Goal: Transaction & Acquisition: Purchase product/service

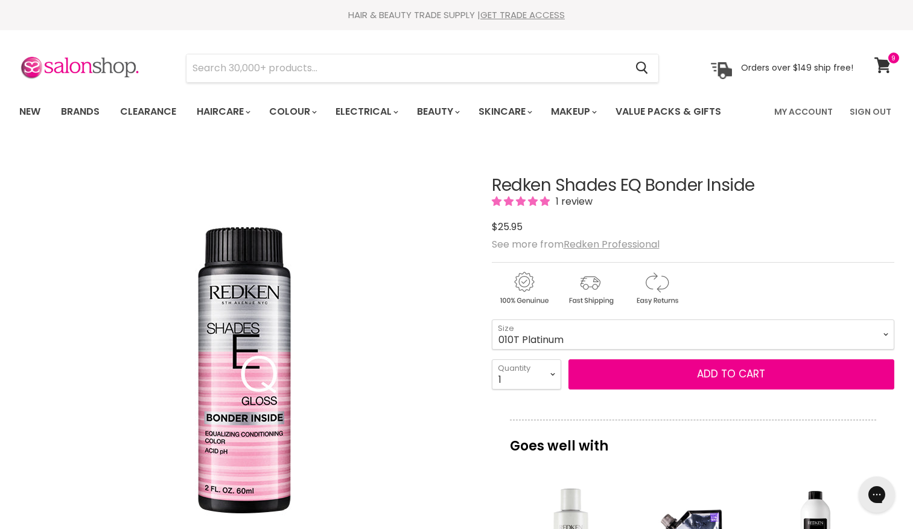
click at [492, 319] on select "000 09N Café Au Lait 09P Opal Glow 09T Chrome 09V Platinum Ice 10N Delicate Nat…" at bounding box center [693, 334] width 403 height 30
select select "010T Platinum"
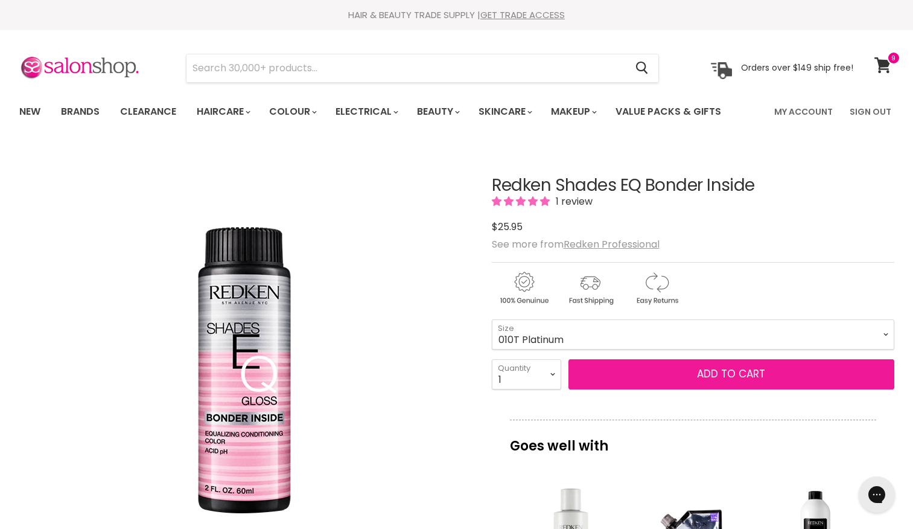
click at [720, 374] on button "Add to cart" at bounding box center [732, 374] width 326 height 30
click at [715, 366] on button "Add to cart" at bounding box center [732, 374] width 326 height 30
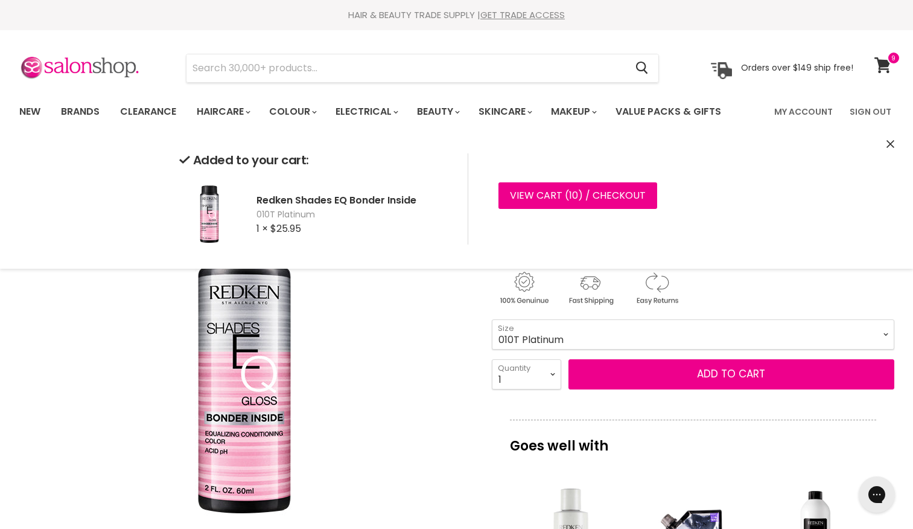
click at [415, 344] on div "Click or scroll to zoom Tap or pinch to zoom" at bounding box center [244, 371] width 451 height 451
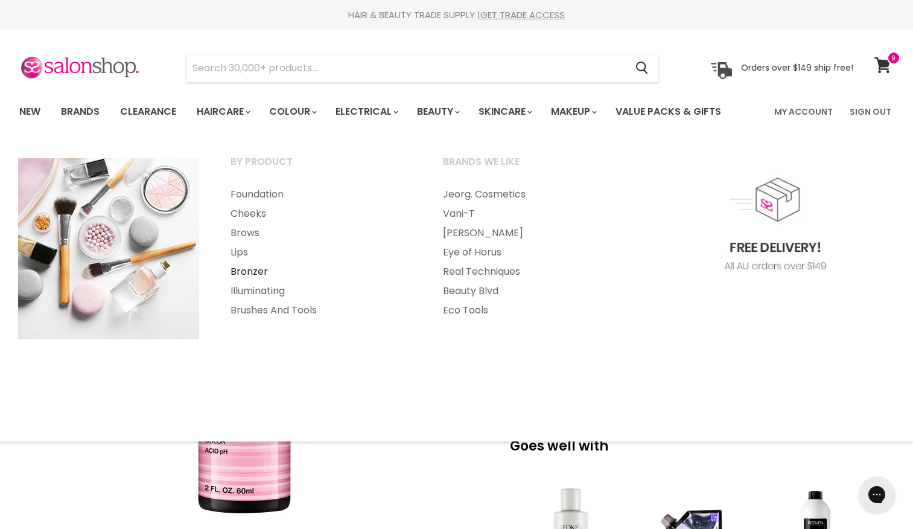
click at [248, 270] on link "Bronzer" at bounding box center [321, 271] width 210 height 19
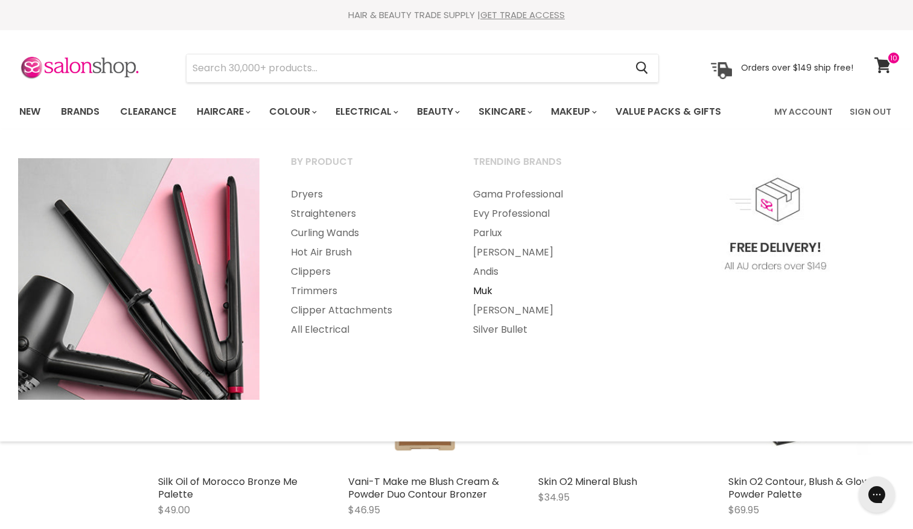
click at [479, 293] on link "Muk" at bounding box center [548, 290] width 180 height 19
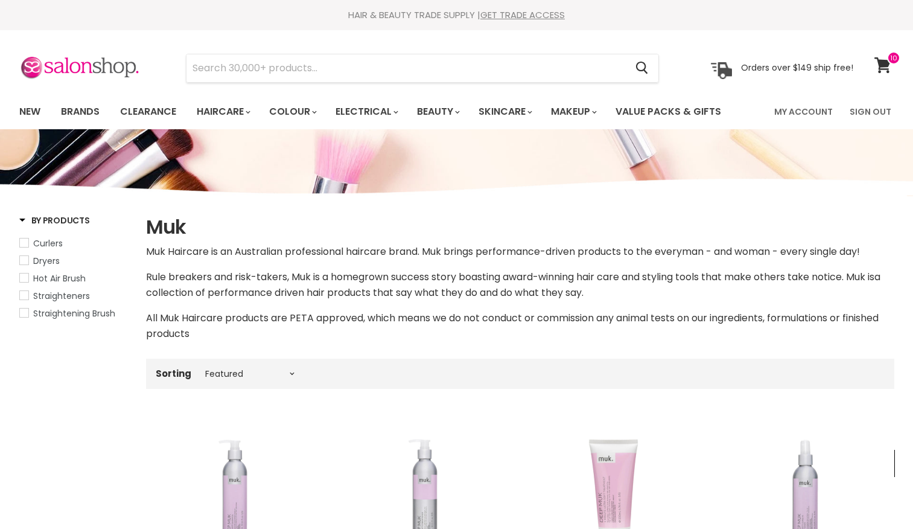
select select "manual"
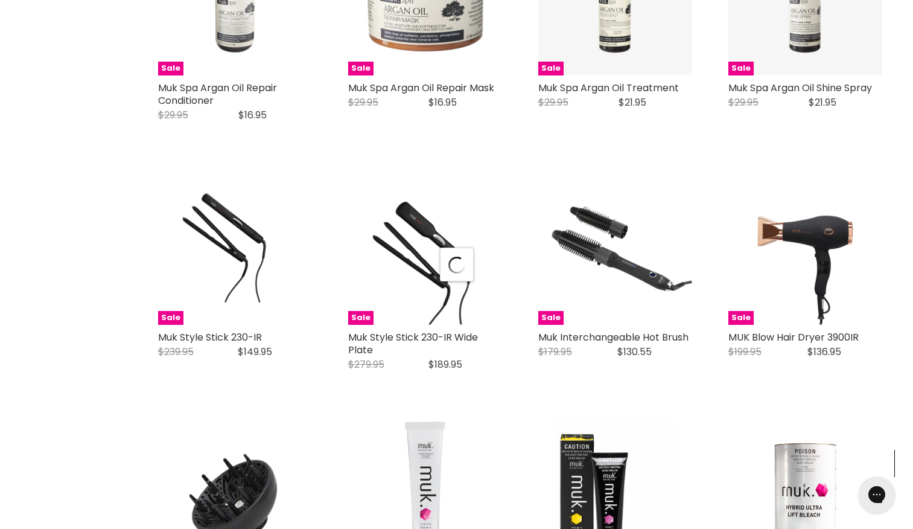
scroll to position [3031, 0]
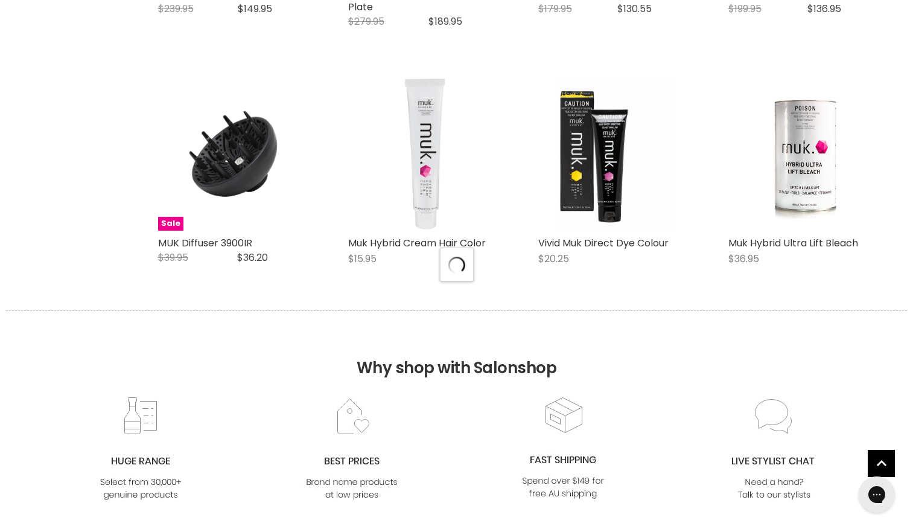
select select "manual"
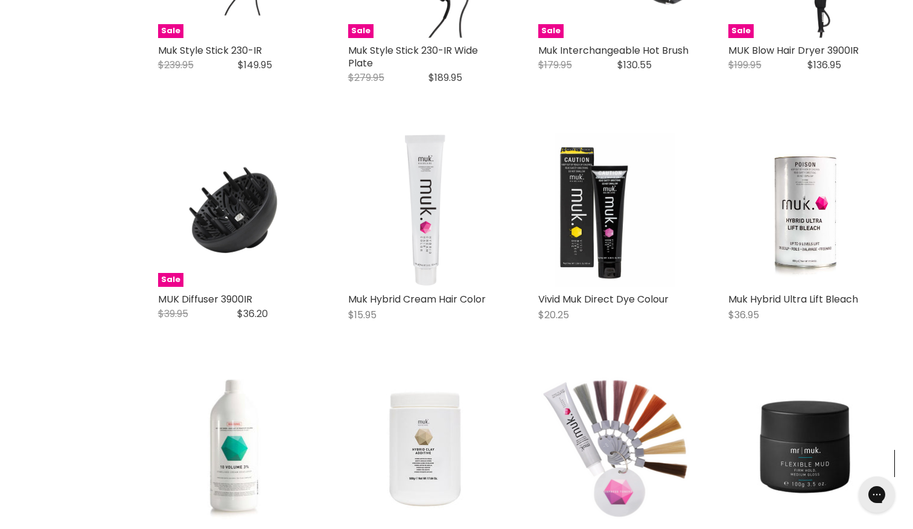
scroll to position [2975, 0]
